Goal: Information Seeking & Learning: Learn about a topic

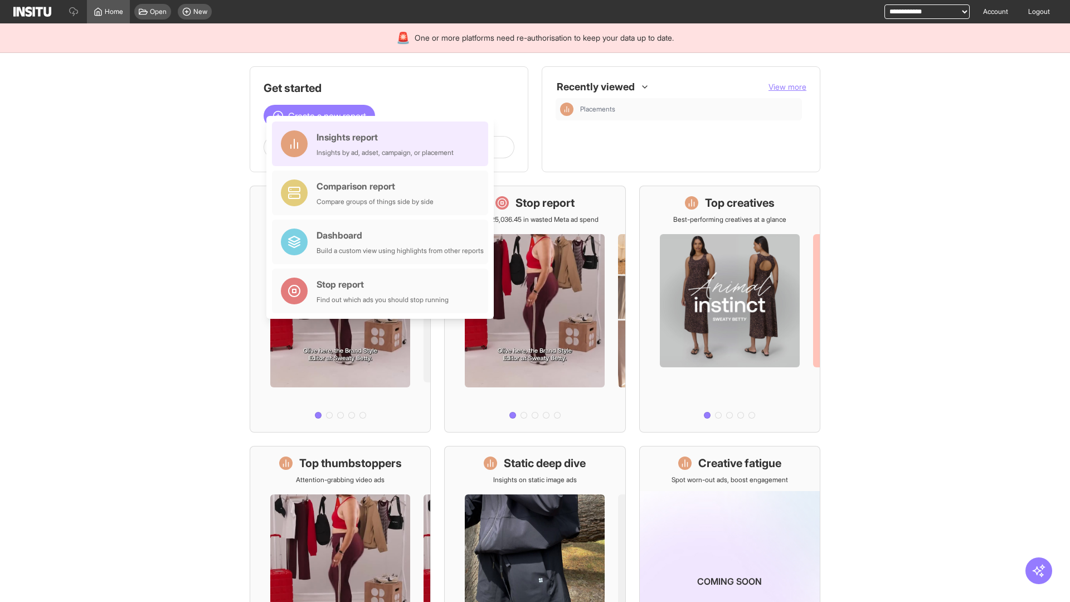
click at [383, 144] on div "Insights report Insights by ad, adset, campaign, or placement" at bounding box center [385, 143] width 137 height 27
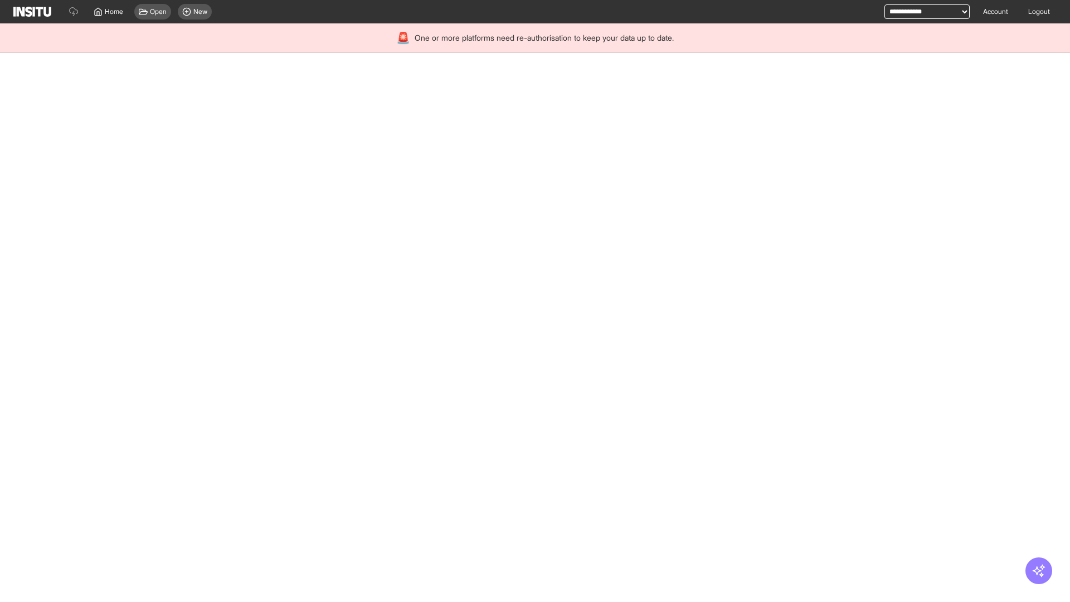
select select "**"
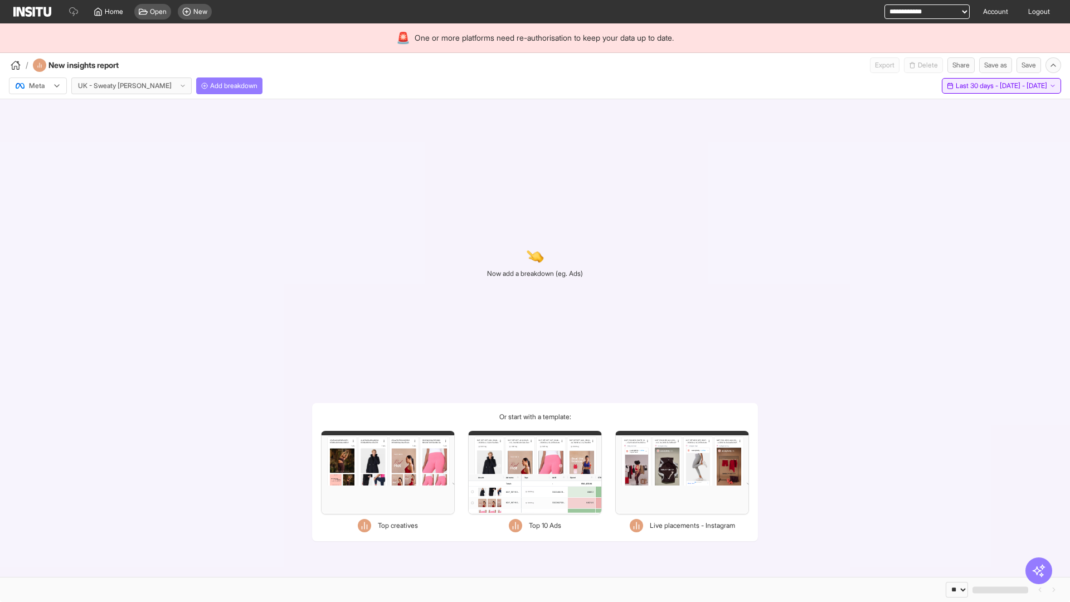
click at [975, 86] on span "Last 30 days - [DATE] - [DATE]" at bounding box center [1001, 85] width 91 height 9
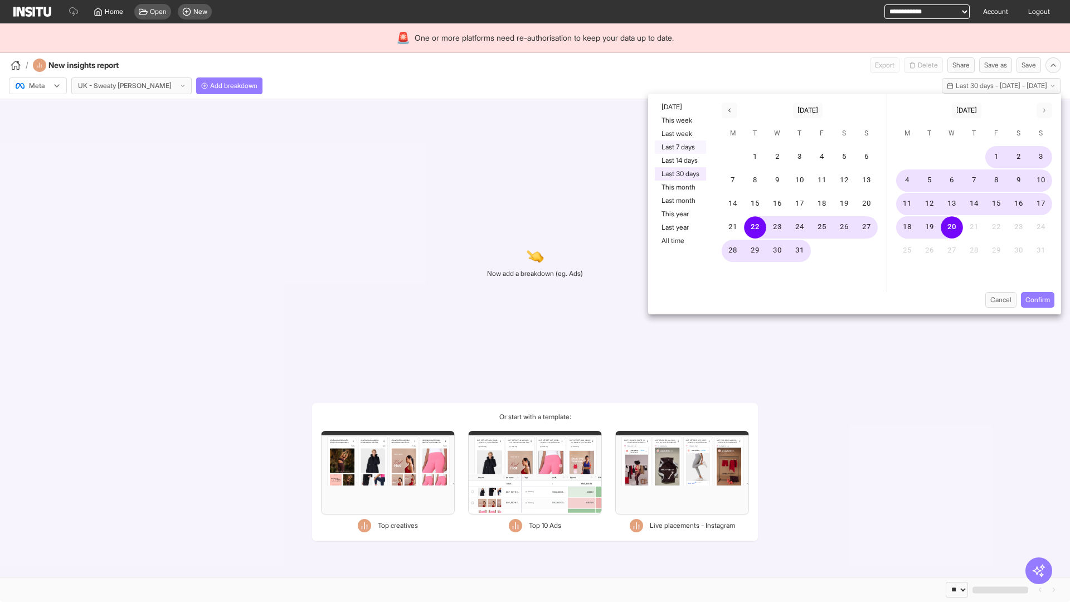
click at [679, 147] on button "Last 7 days" at bounding box center [680, 146] width 51 height 13
